Goal: Task Accomplishment & Management: Manage account settings

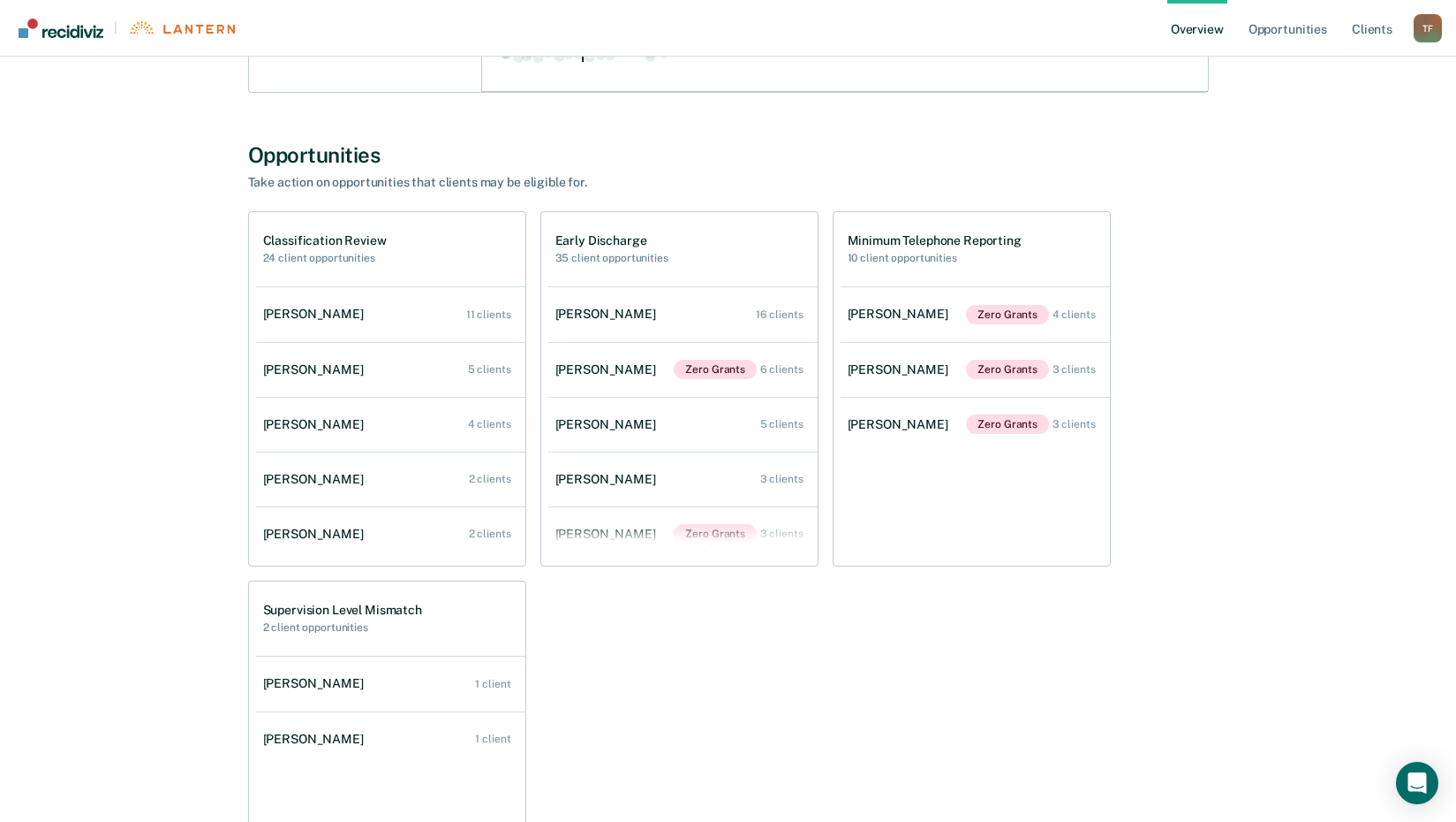
scroll to position [619, 0]
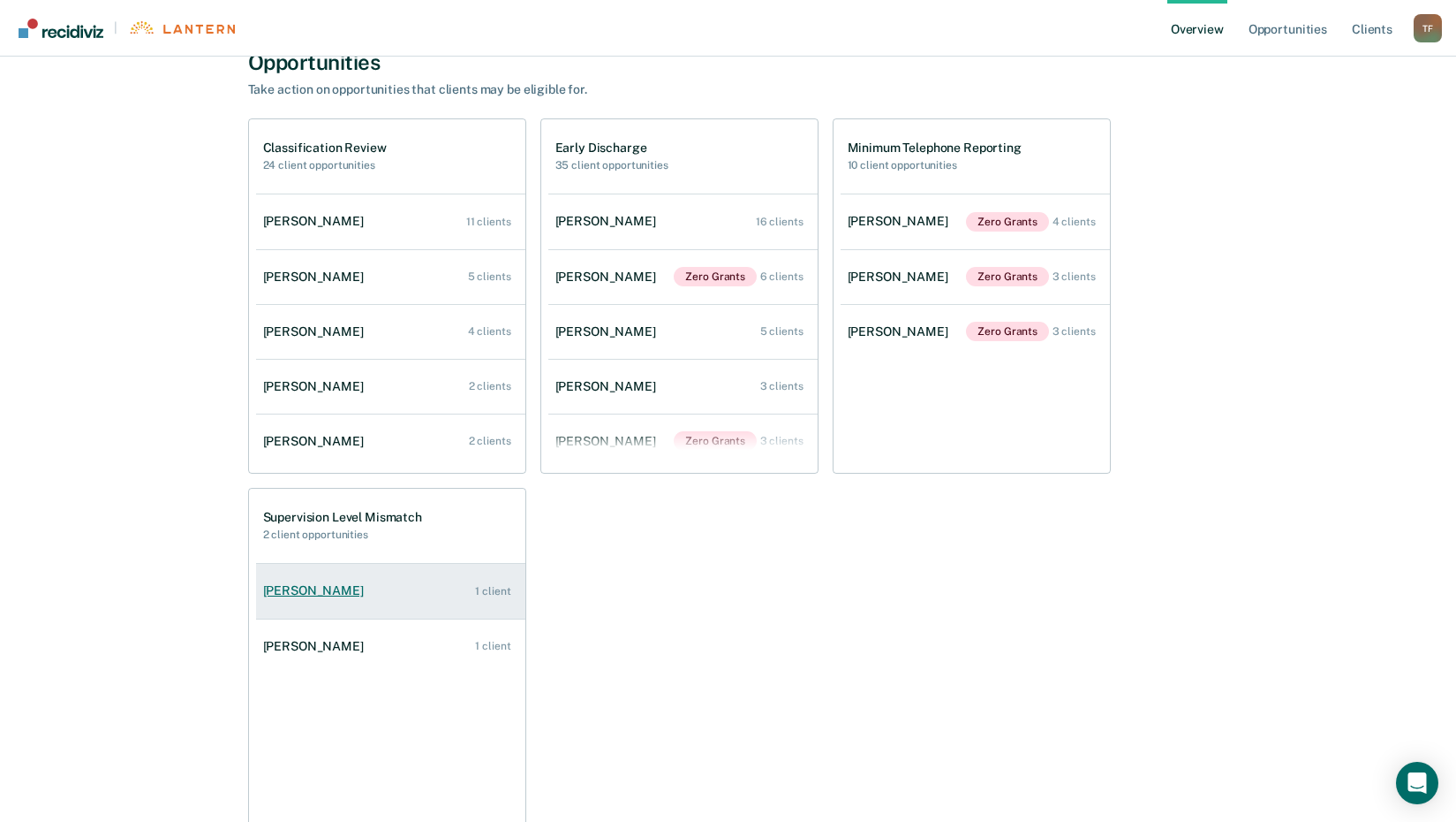
click at [325, 588] on div "[PERSON_NAME]" at bounding box center [317, 590] width 108 height 15
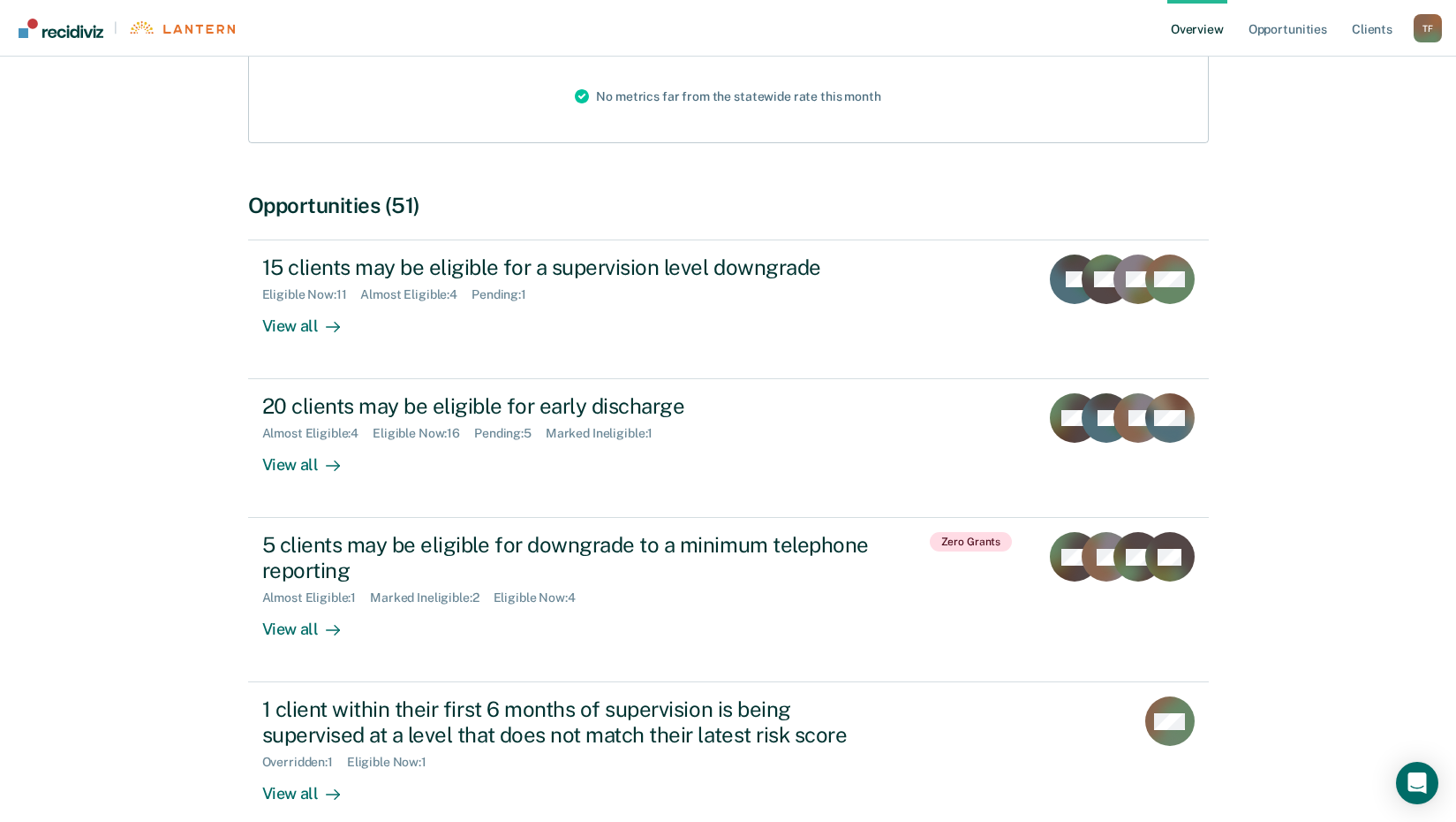
scroll to position [354, 0]
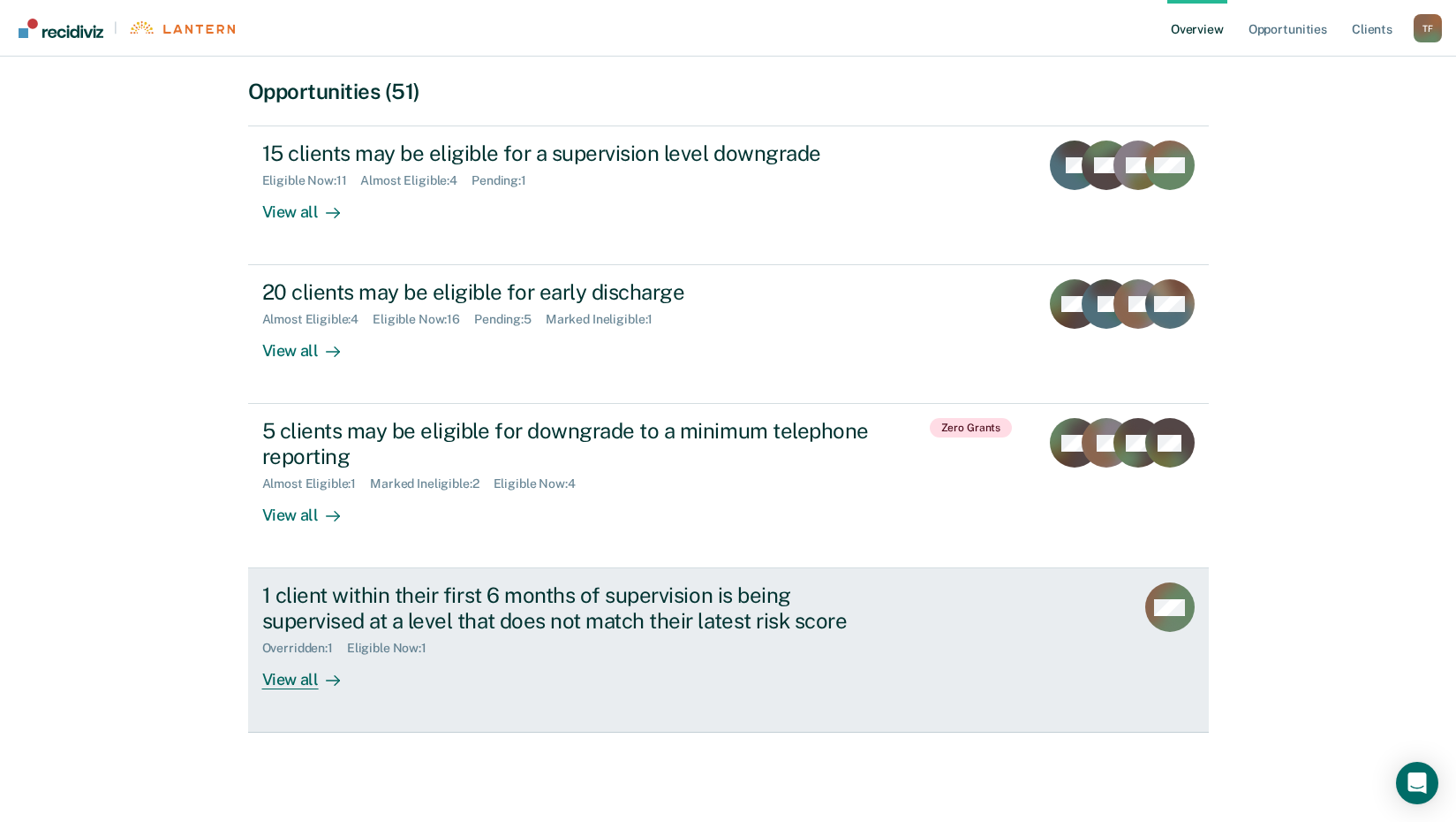
click at [322, 679] on div at bounding box center [329, 680] width 21 height 20
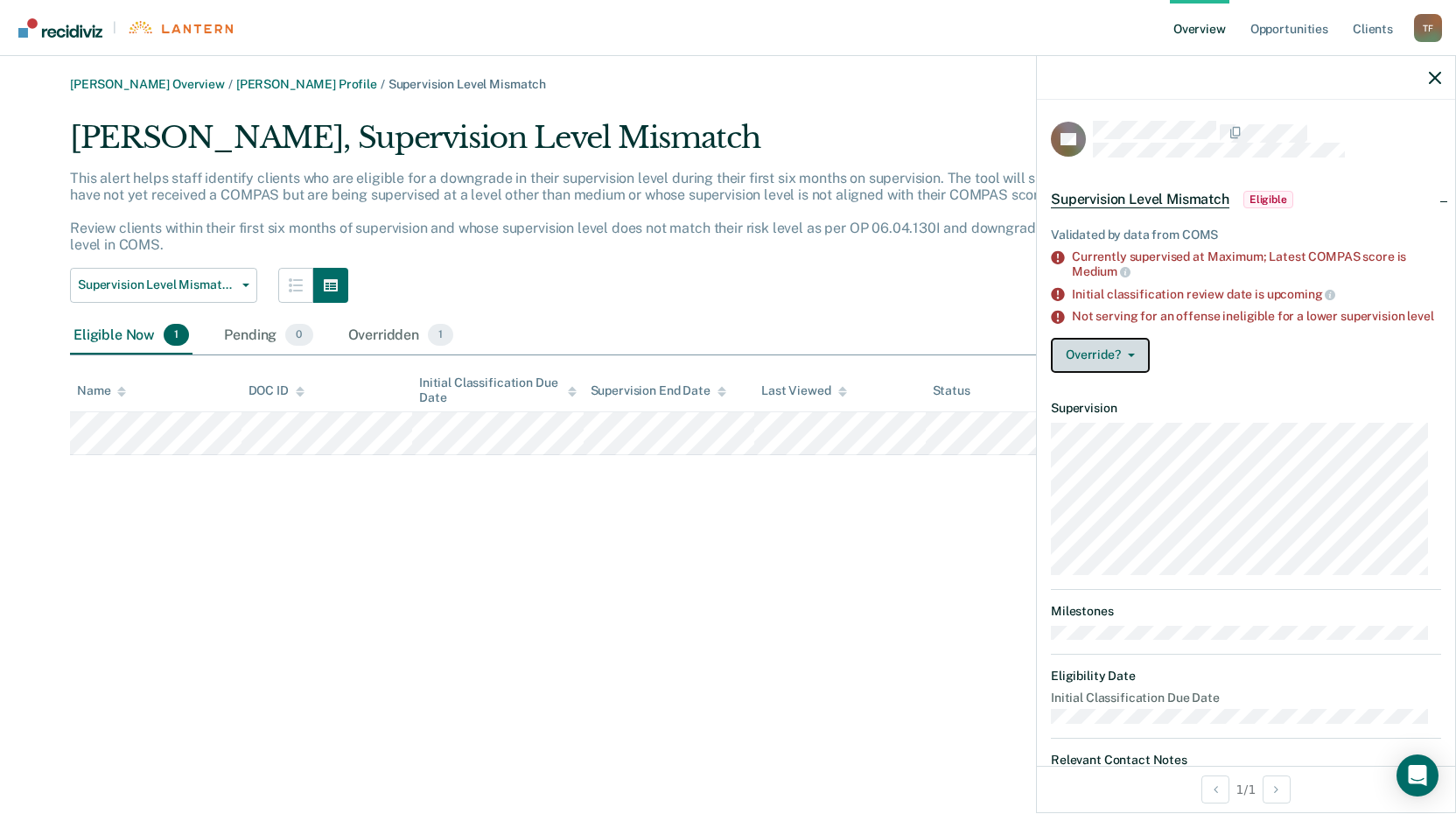
click at [1134, 366] on button "Override?" at bounding box center [1100, 354] width 99 height 35
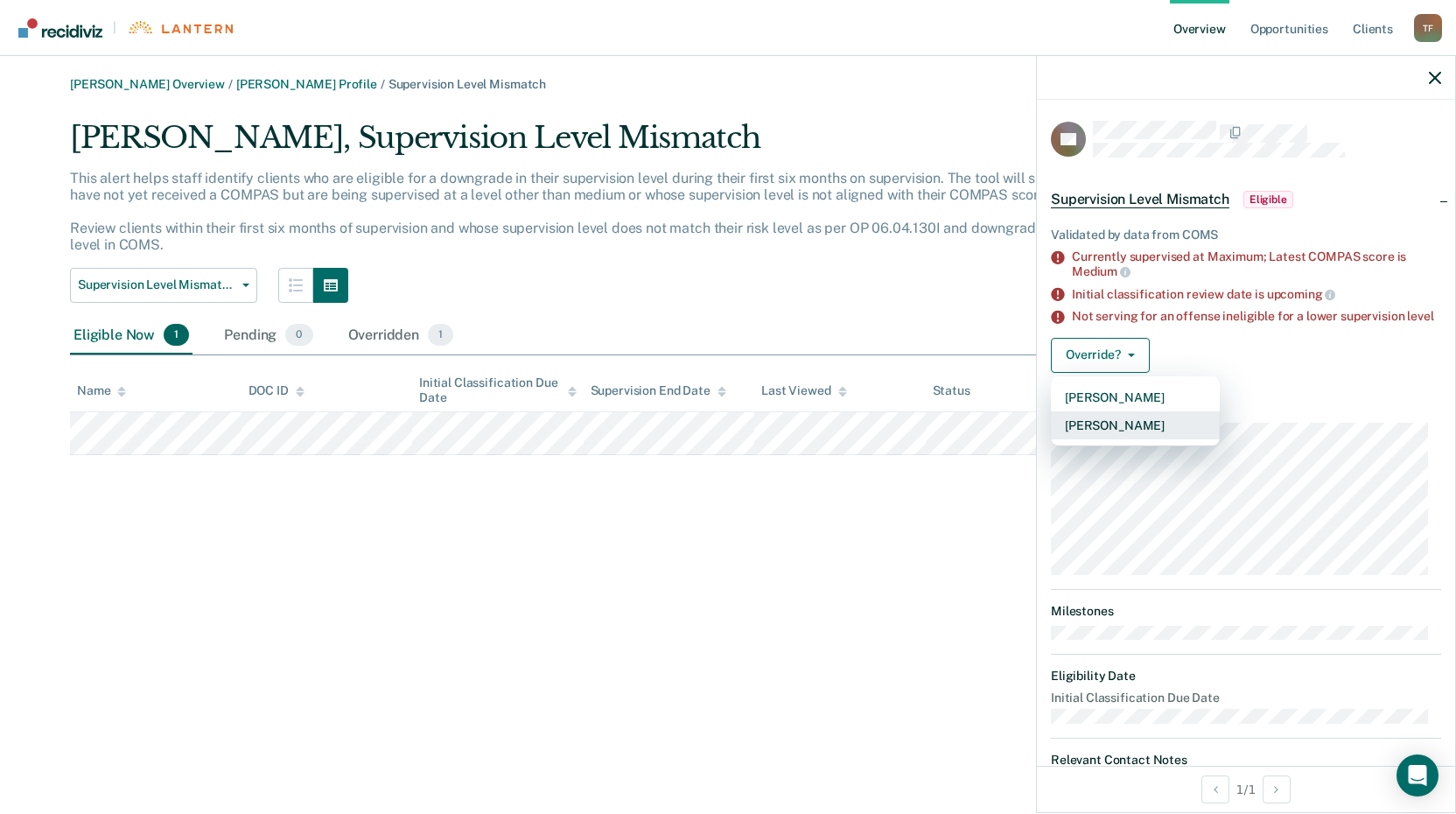
click at [1124, 439] on button "[PERSON_NAME]" at bounding box center [1134, 425] width 169 height 28
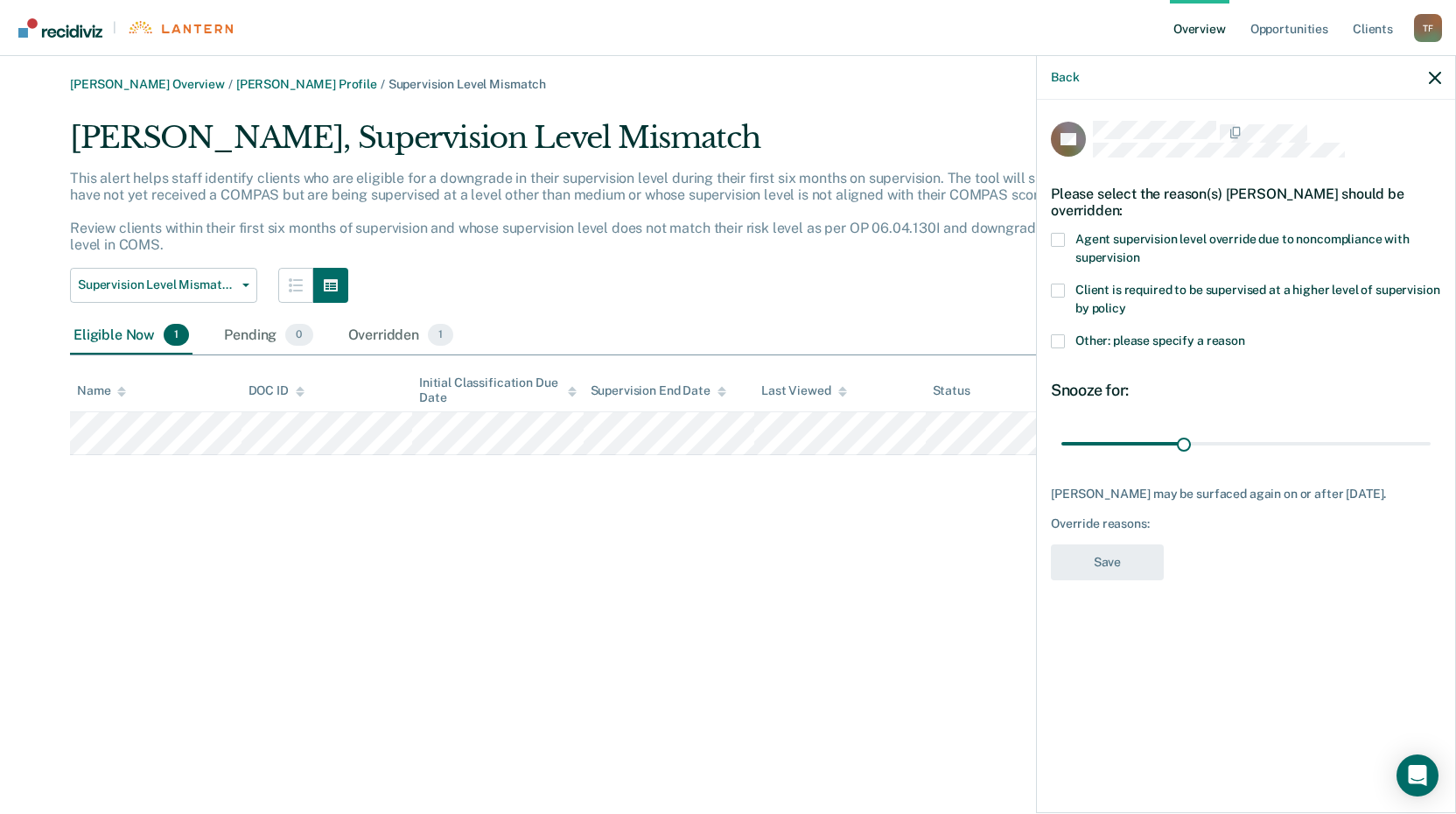
click at [1063, 236] on span at bounding box center [1057, 240] width 14 height 14
click at [1139, 251] on input "Agent supervision level override due to noncompliance with supervision" at bounding box center [1139, 251] width 0 height 0
drag, startPoint x: 1184, startPoint y: 441, endPoint x: 1503, endPoint y: 461, distance: 319.6
type input "90"
click at [1430, 459] on input "range" at bounding box center [1246, 443] width 369 height 31
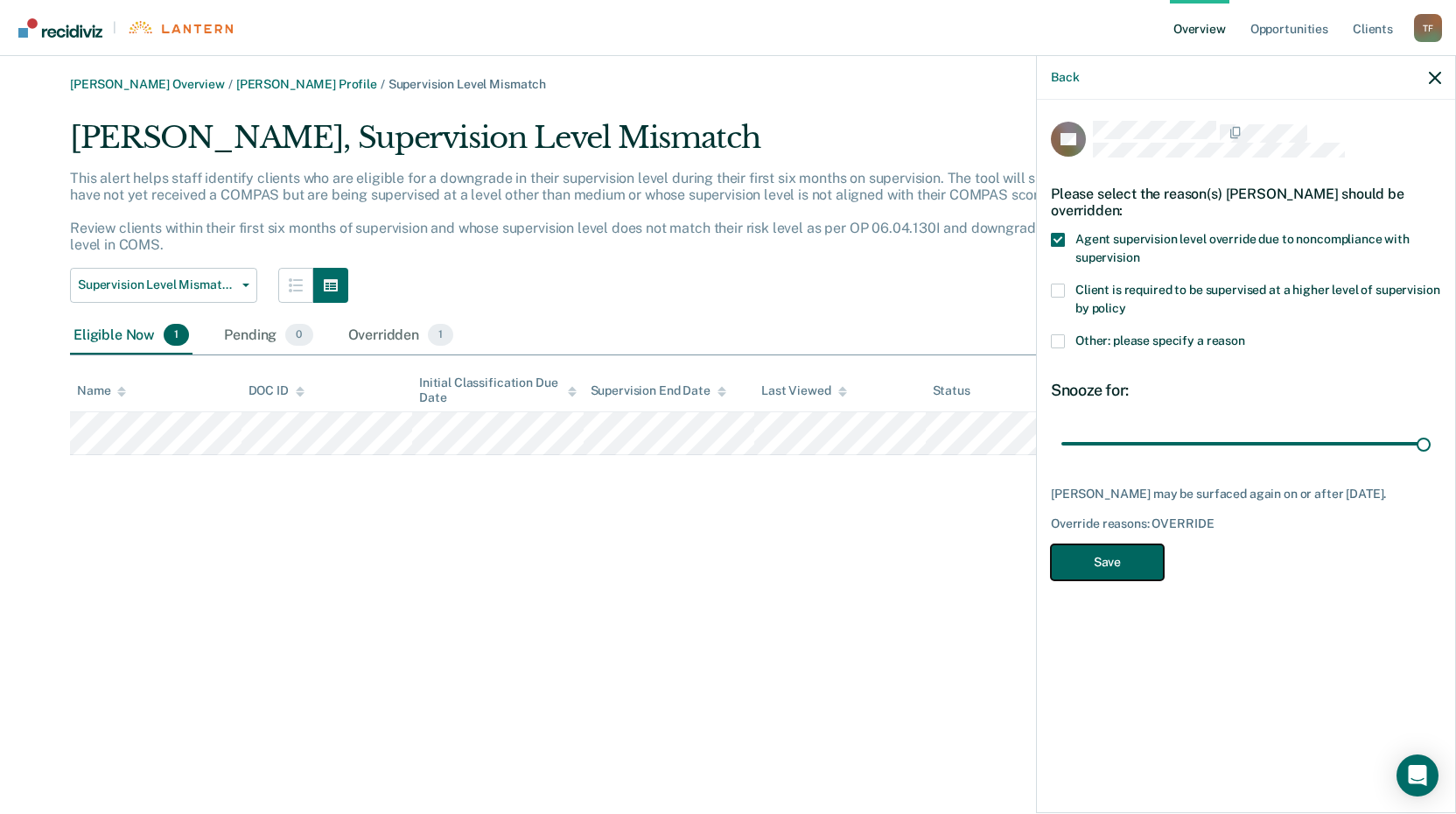
click at [1116, 562] on button "Save" at bounding box center [1107, 562] width 112 height 36
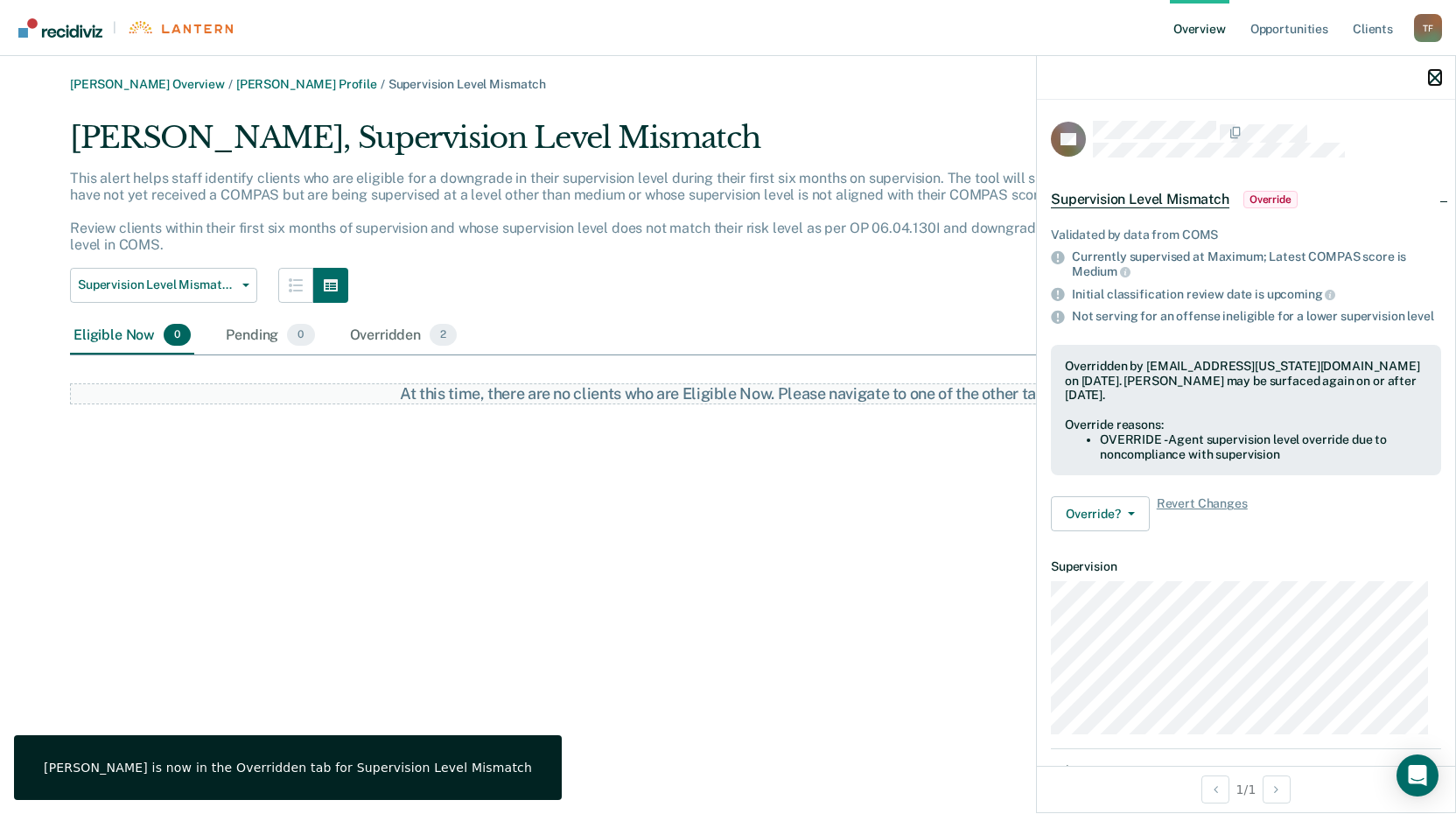
click at [1437, 79] on icon "button" at bounding box center [1434, 78] width 12 height 12
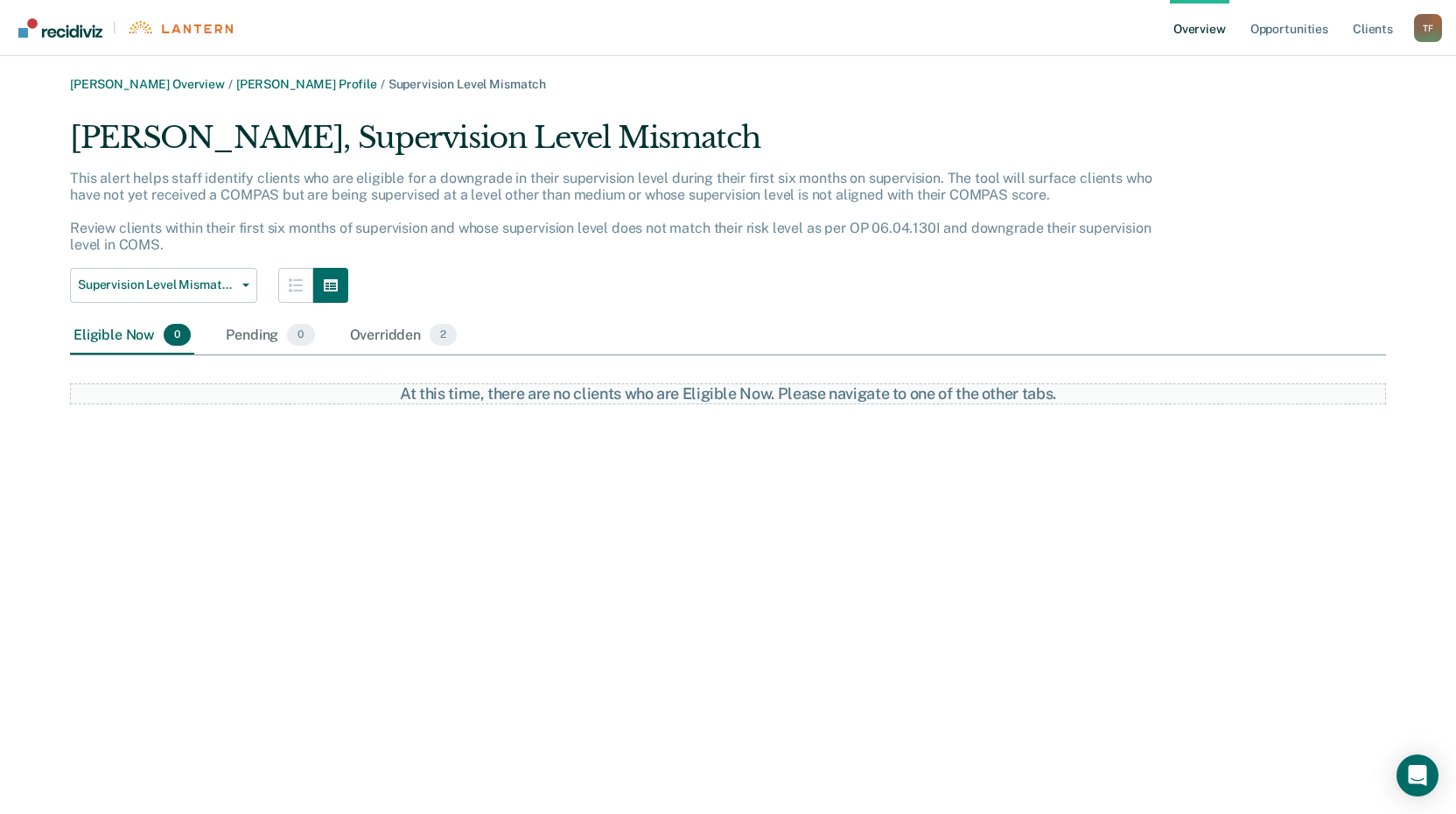
click at [256, 142] on div "[PERSON_NAME], Supervision Level Mismatch" at bounding box center [616, 144] width 1092 height 50
click at [1271, 128] on div "[PERSON_NAME], Supervision Level Mismatch This alert helps staff identify clien…" at bounding box center [728, 261] width 1316 height 284
click at [1292, 31] on link "Opportunities" at bounding box center [1289, 28] width 85 height 56
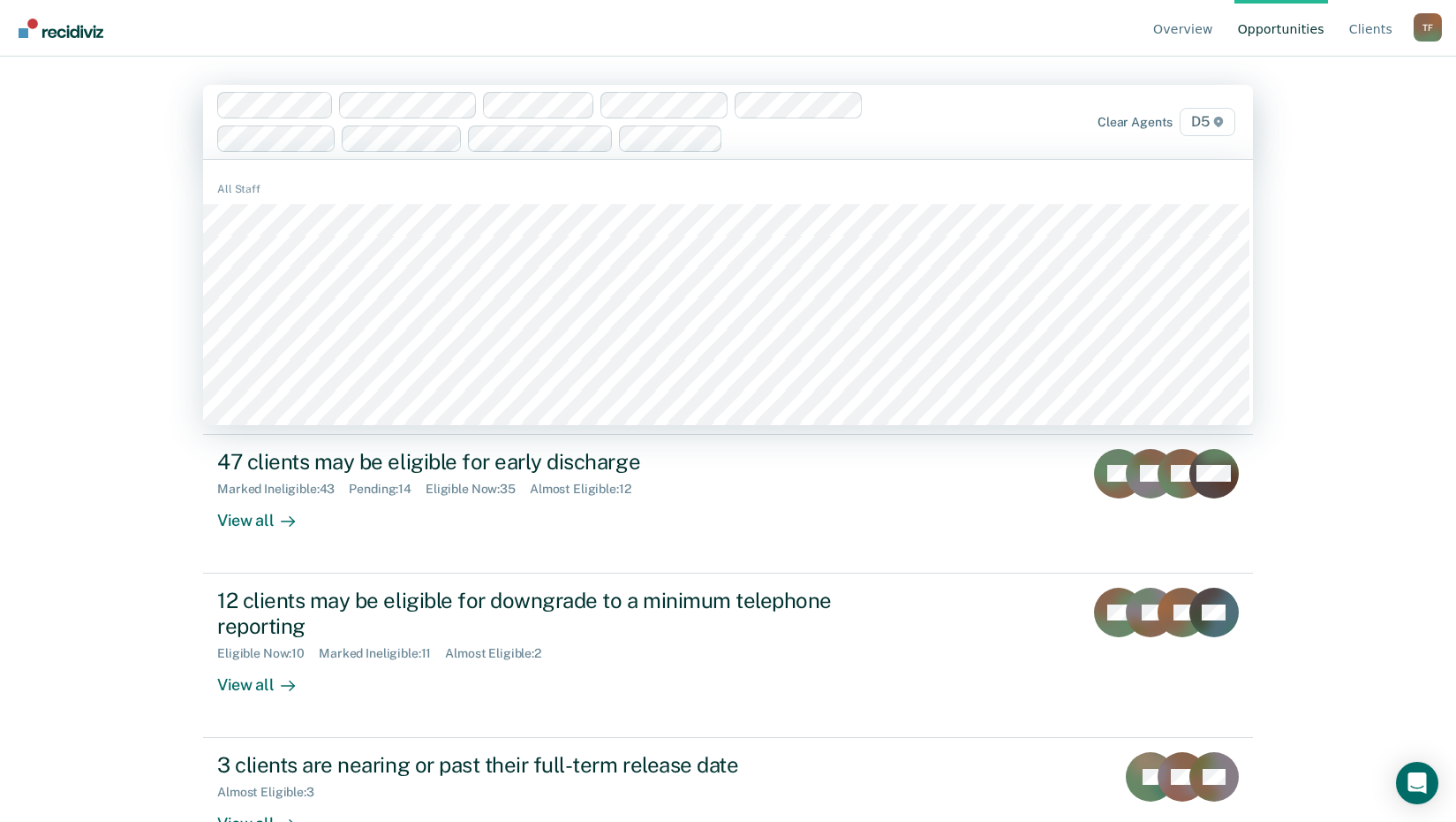
drag, startPoint x: 77, startPoint y: 202, endPoint x: 86, endPoint y: 156, distance: 46.9
click at [80, 199] on div "Overview Opportunities Client s [PERSON_NAME] T F Profile How it works Log Out …" at bounding box center [728, 411] width 1456 height 822
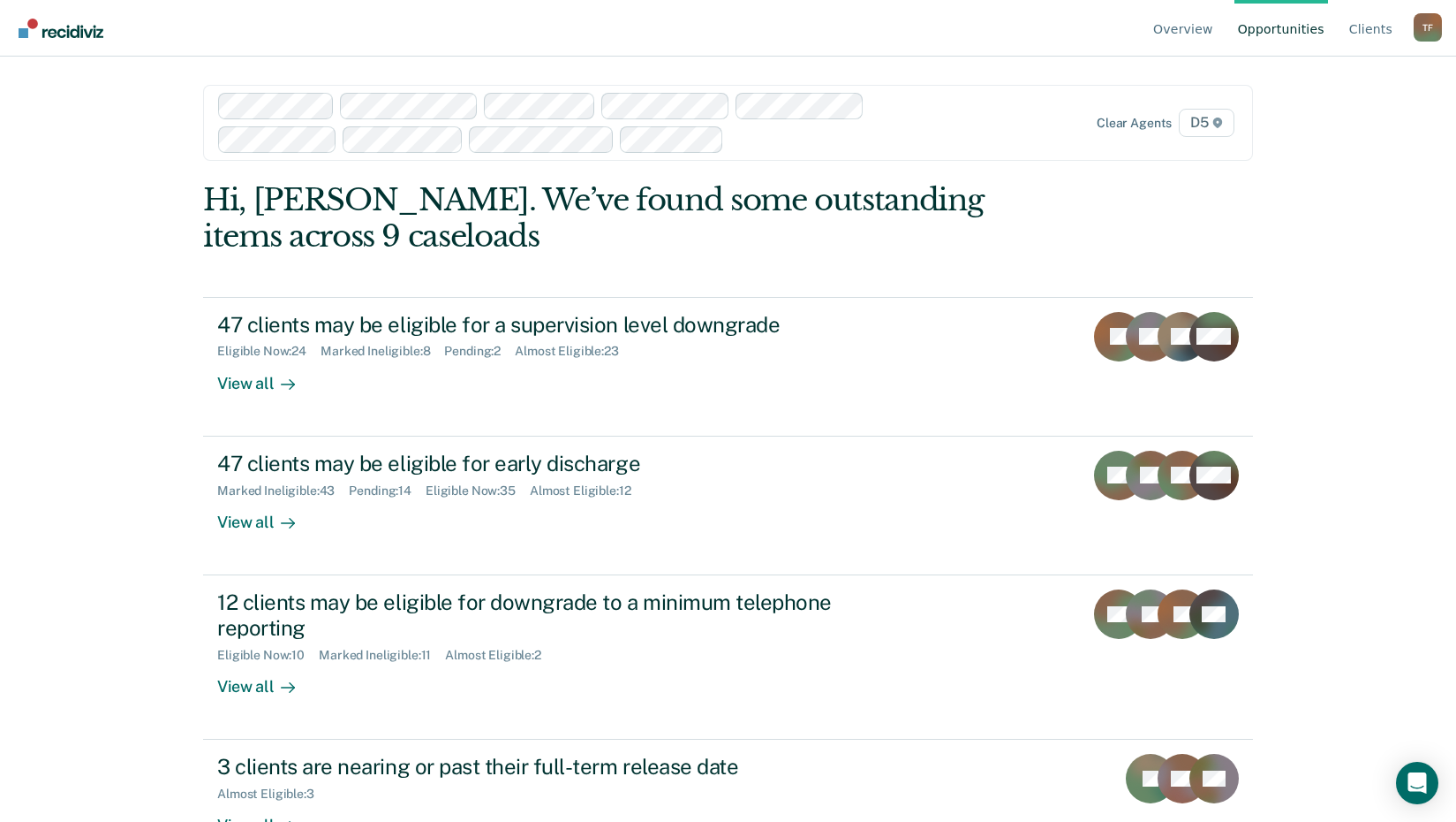
click at [65, 31] on img "Go to Recidiviz Home" at bounding box center [61, 29] width 85 height 20
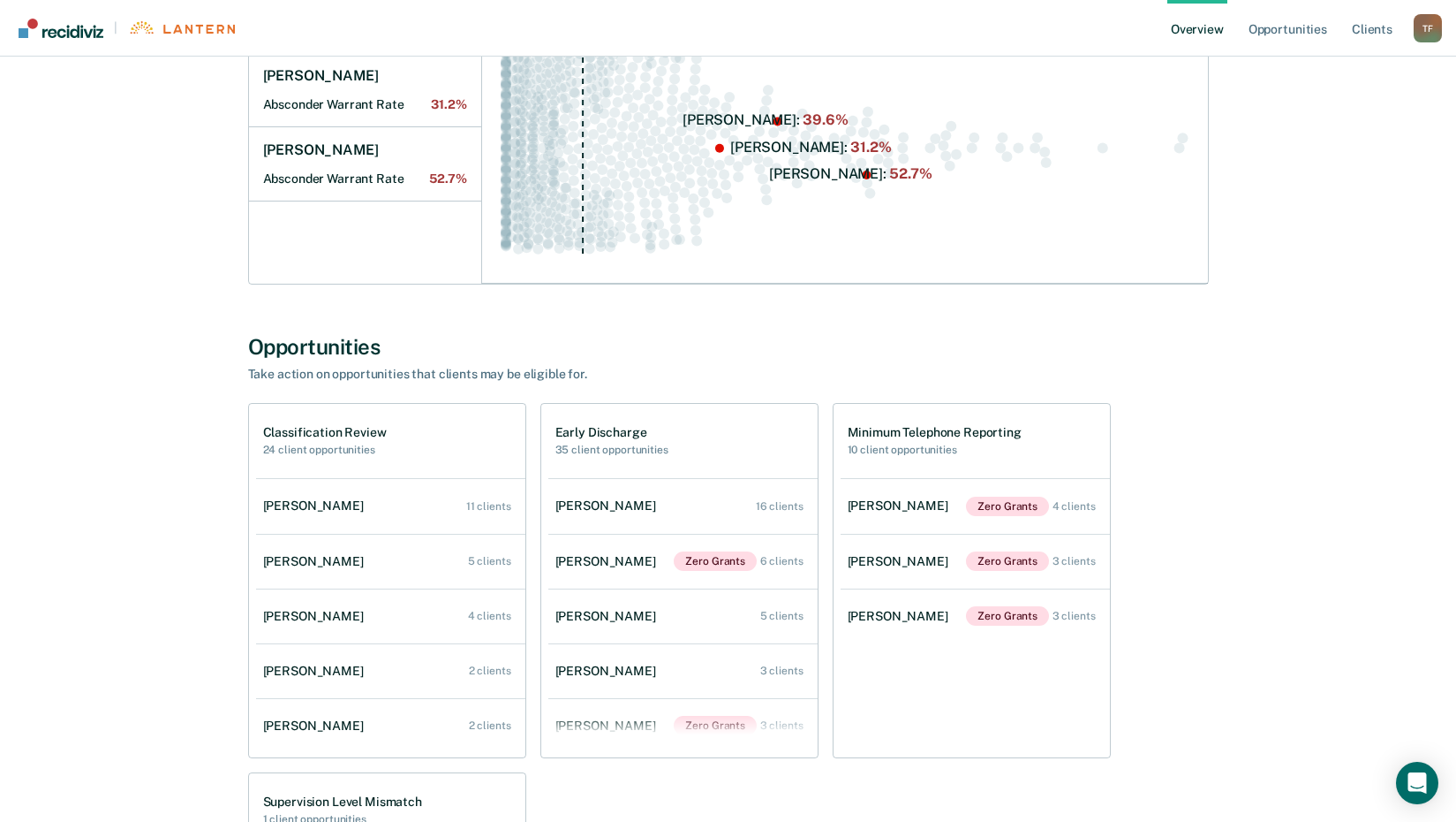
scroll to position [530, 0]
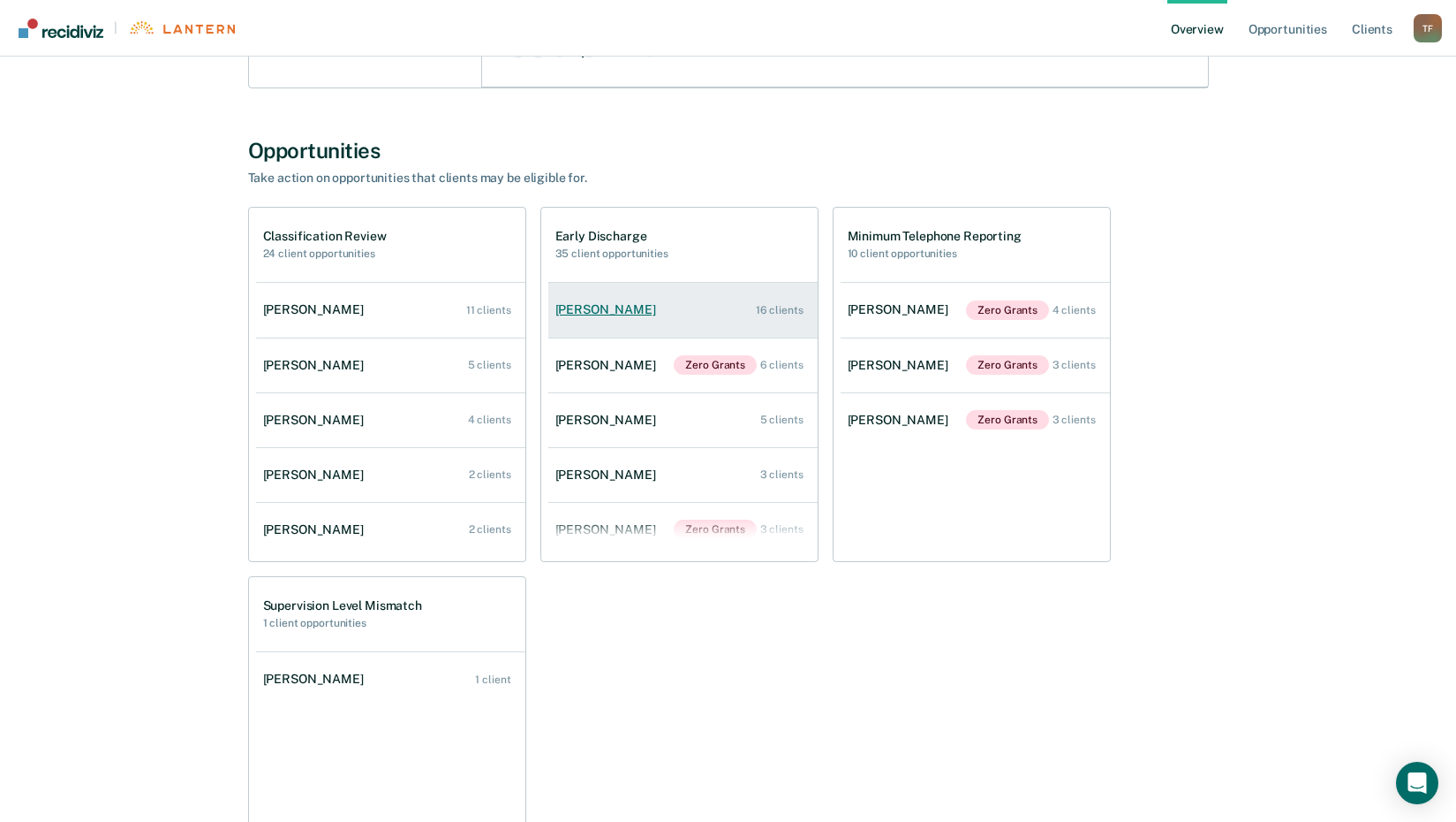
click at [616, 308] on div "[PERSON_NAME]" at bounding box center [609, 309] width 108 height 15
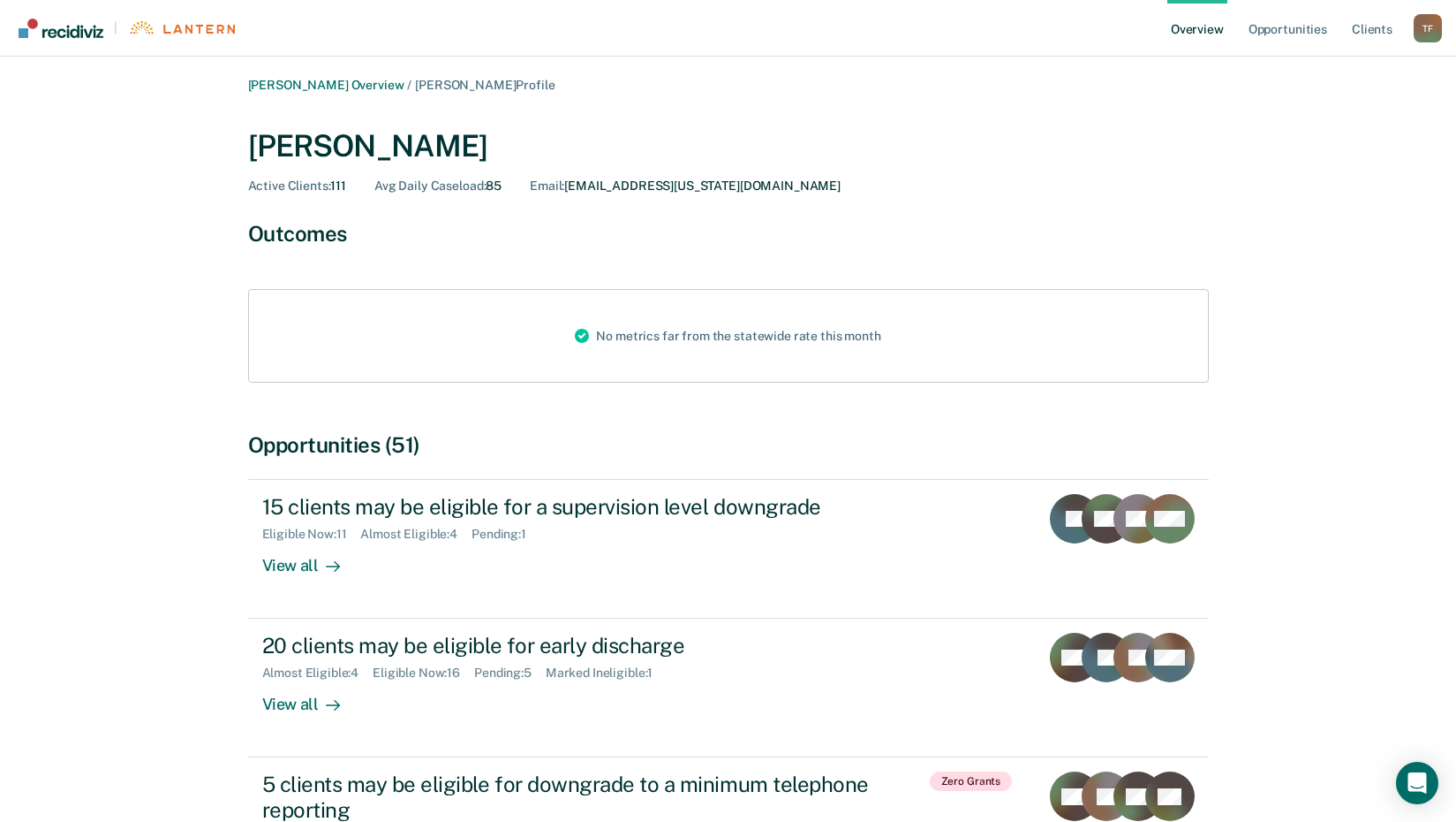
click at [69, 30] on img "Go to Recidiviz Home" at bounding box center [61, 29] width 85 height 20
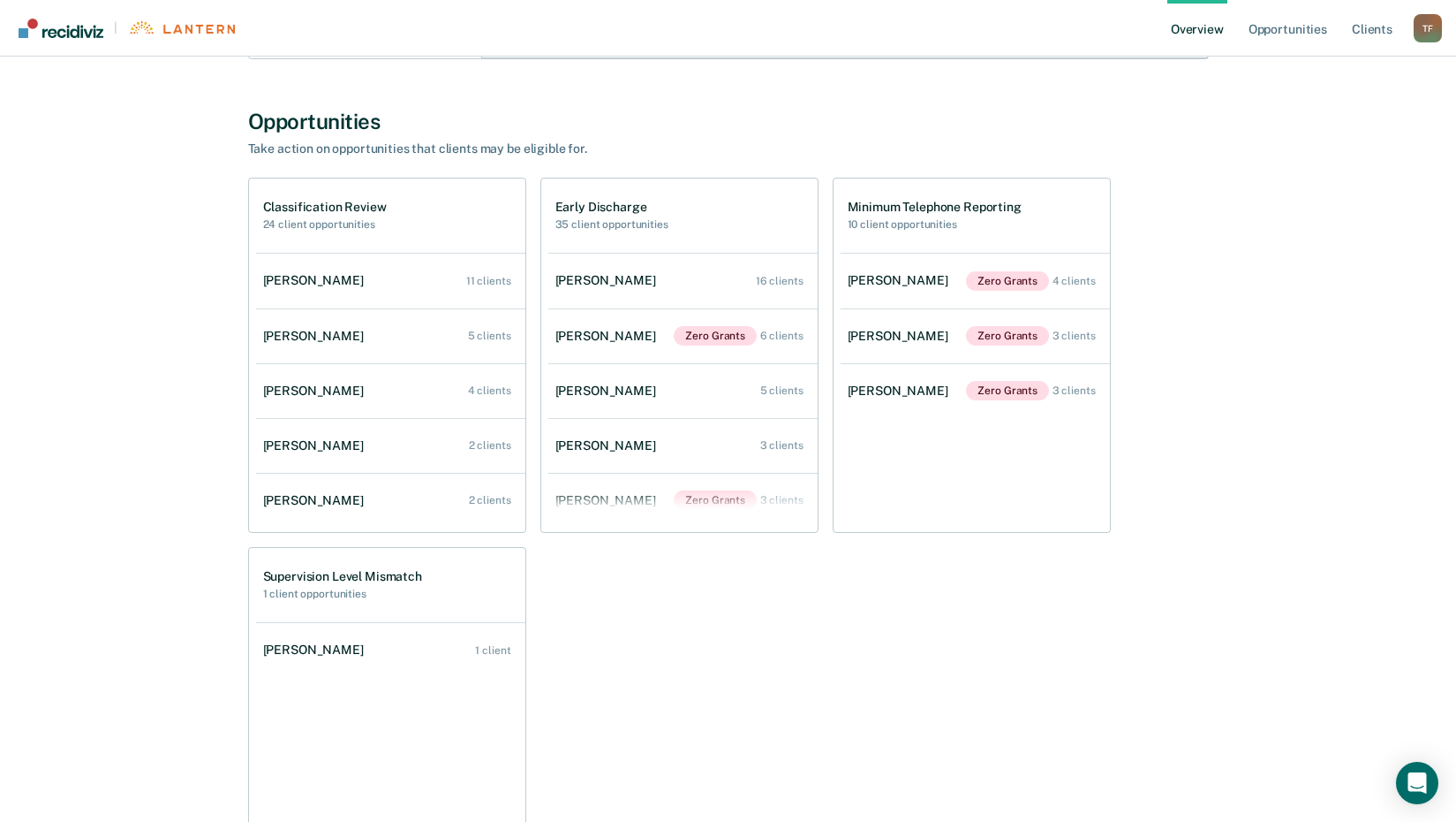
scroll to position [619, 0]
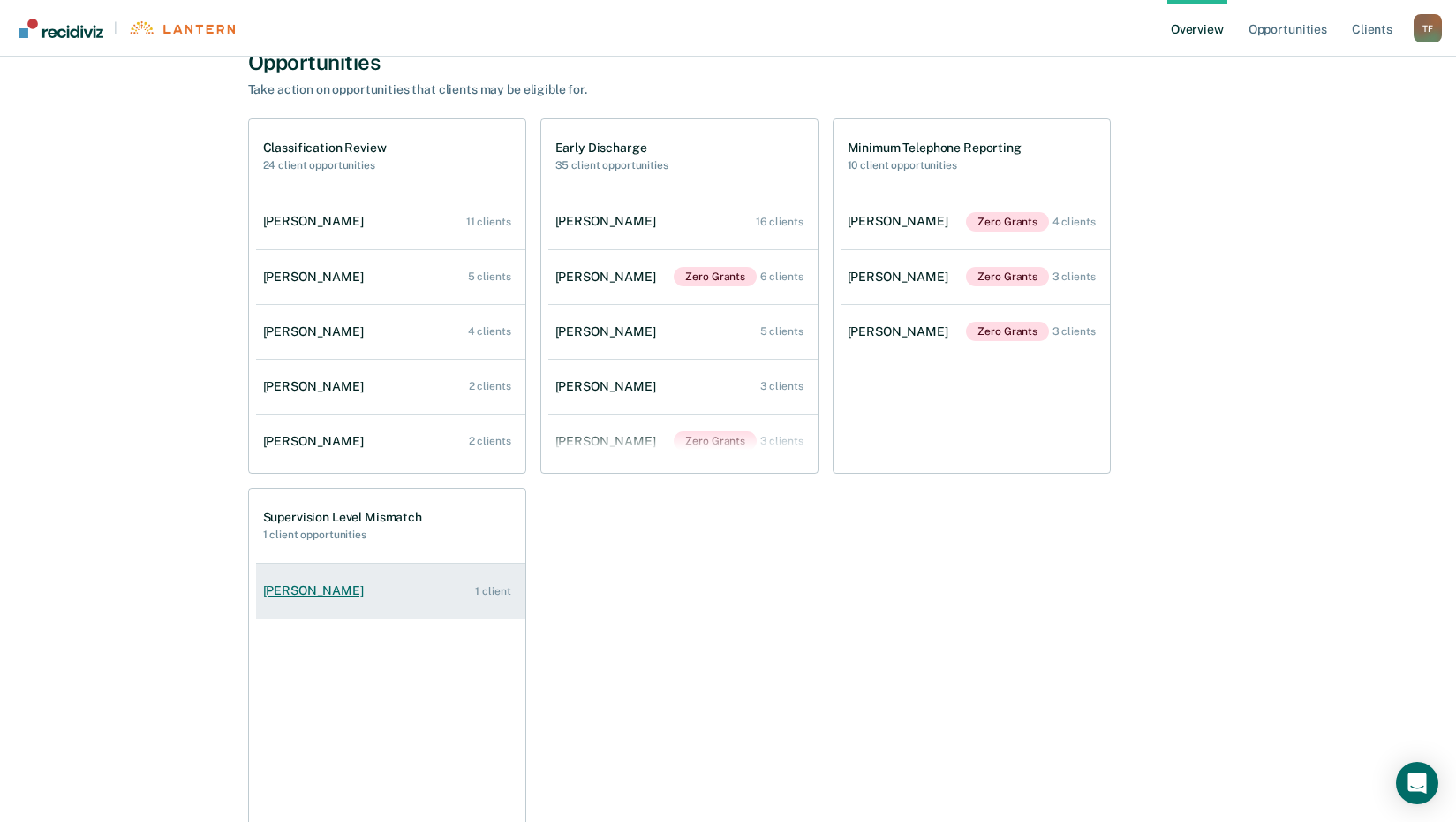
click at [289, 586] on div "[PERSON_NAME]" at bounding box center [317, 590] width 108 height 15
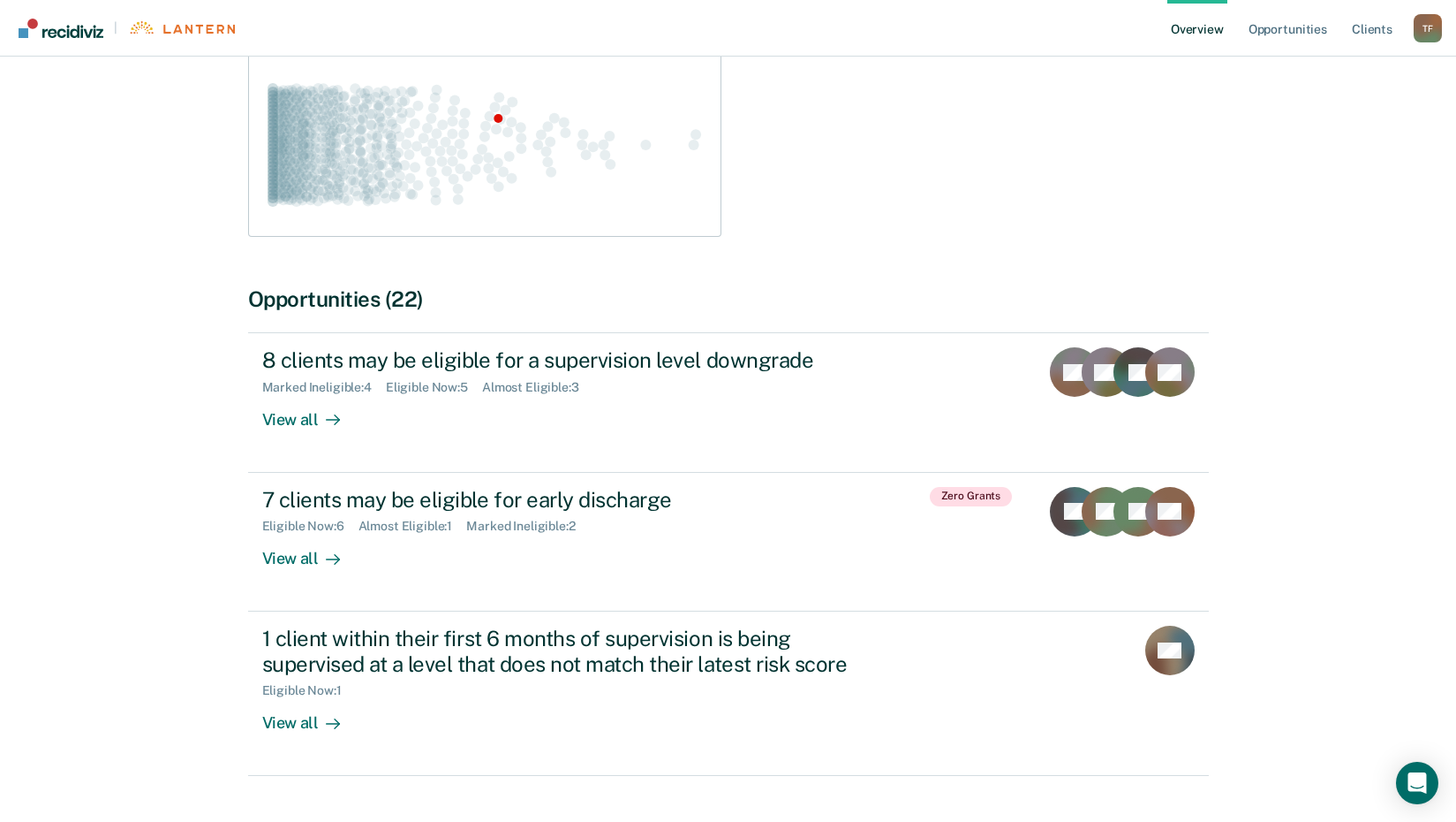
scroll to position [343, 0]
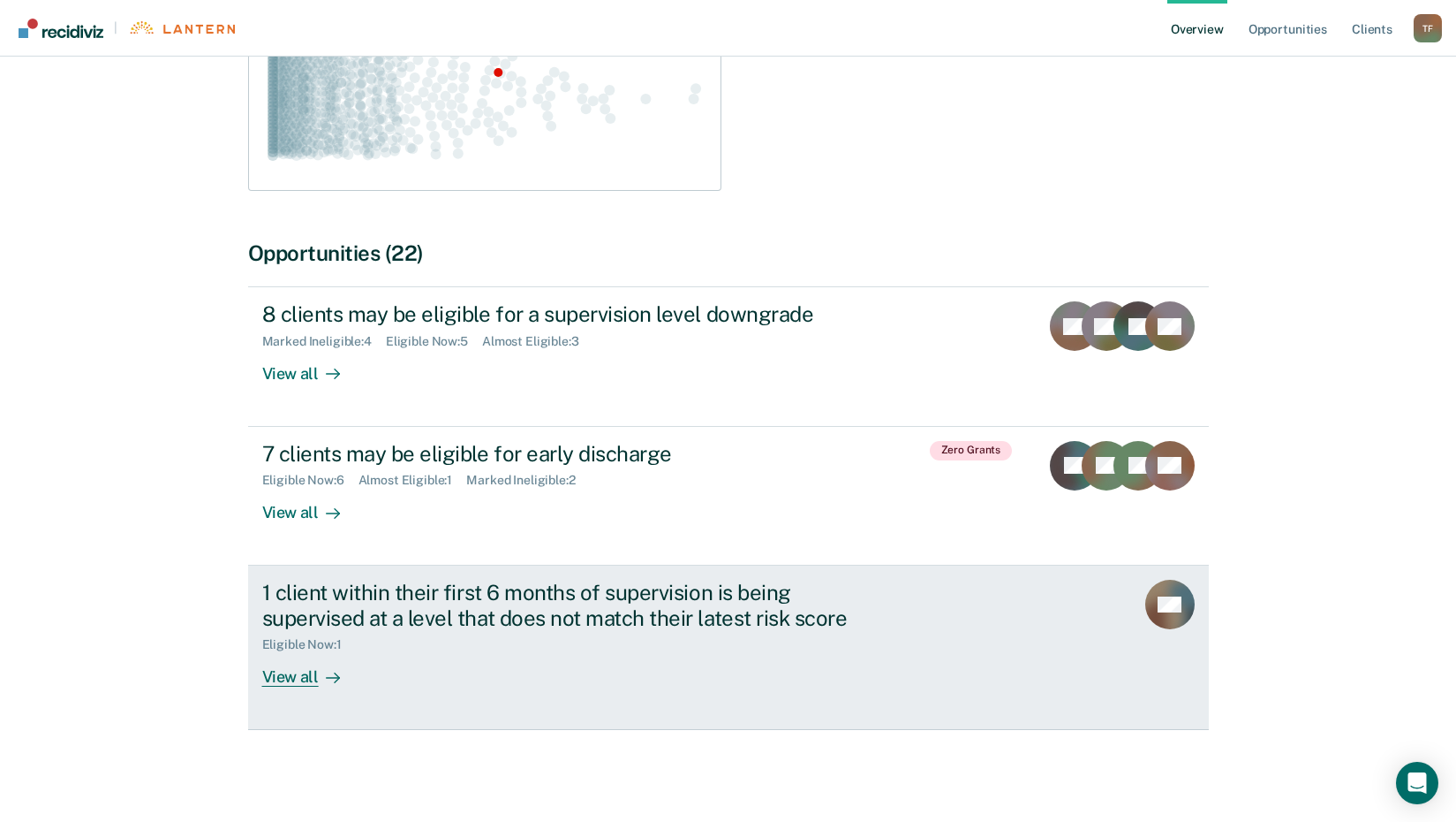
click at [287, 671] on div "View all" at bounding box center [311, 669] width 99 height 35
